Goal: Navigation & Orientation: Find specific page/section

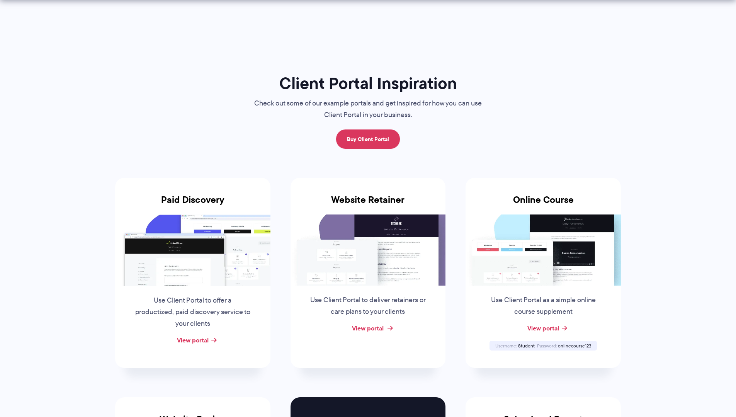
scroll to position [61, 0]
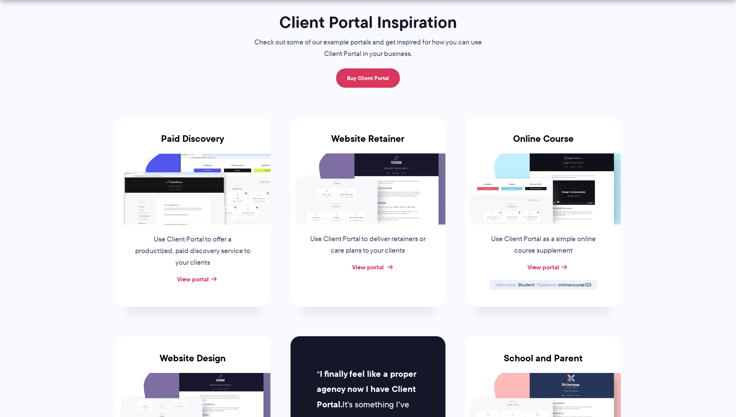
click at [377, 267] on link "View portal" at bounding box center [368, 266] width 32 height 9
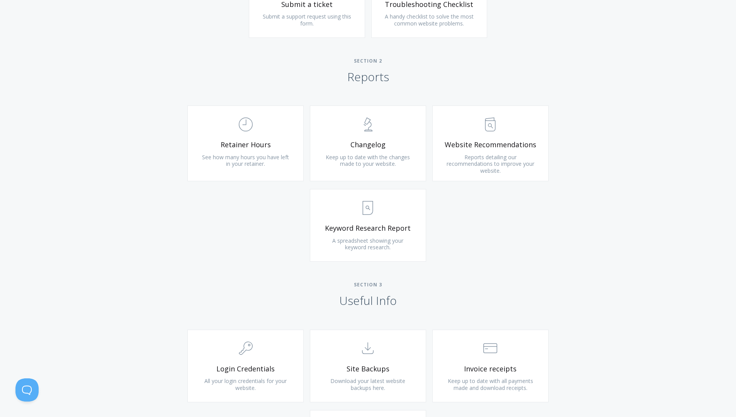
scroll to position [564, 0]
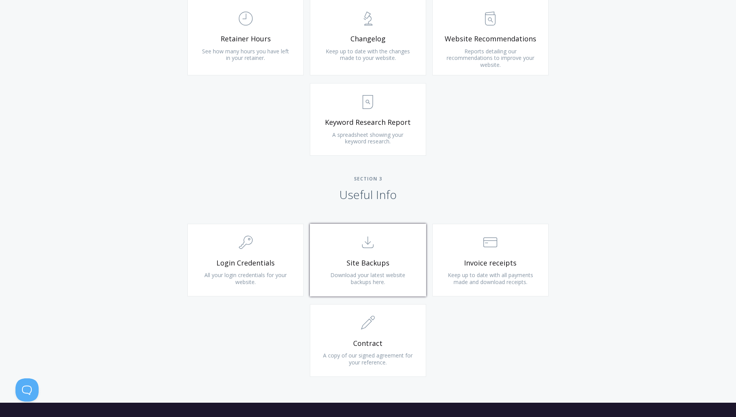
click at [361, 258] on span "Site Backups" at bounding box center [368, 262] width 92 height 9
